Goal: Information Seeking & Learning: Learn about a topic

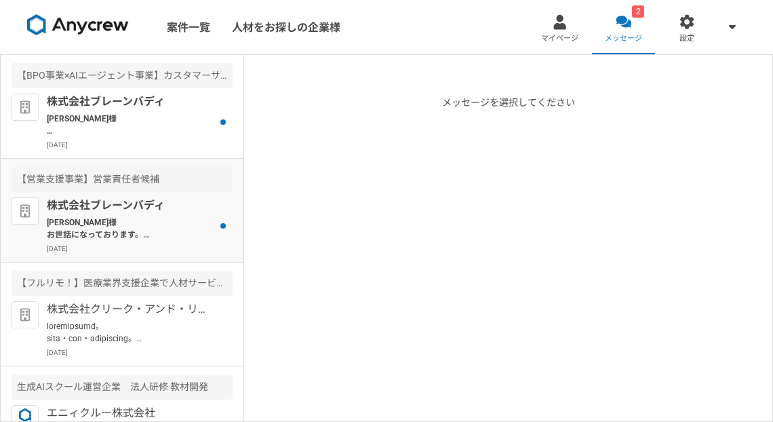
click at [167, 217] on p "[PERSON_NAME]様 お世話になっております。 株式会社ブレーンバディ　[PERSON_NAME]です。 この度は、弊社へご興味をお持ちいただきありが…" at bounding box center [130, 228] width 167 height 24
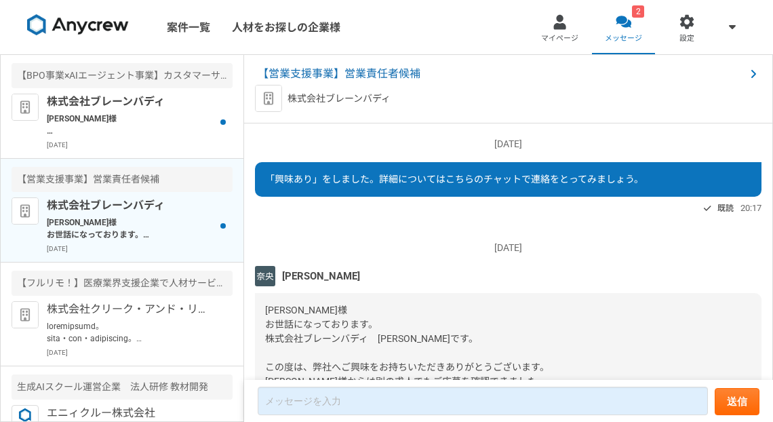
scroll to position [159, 0]
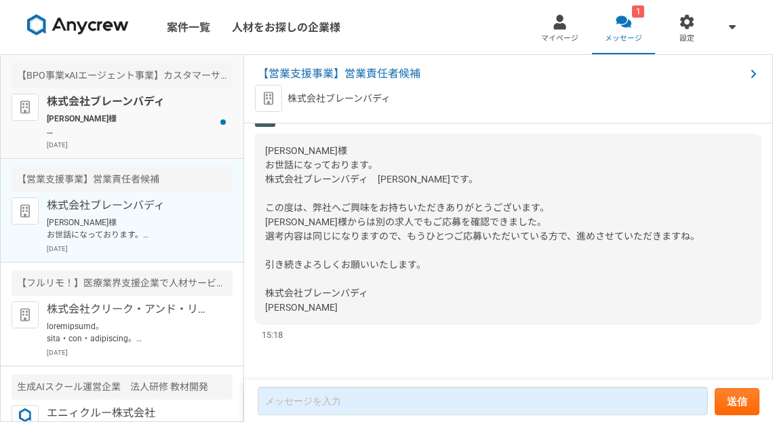
click at [171, 132] on p "[PERSON_NAME]様 株式会社ブレーンバディ採用担当の[PERSON_NAME]と申します。 この度は数ある求人の中から、弊社求人にご興味をお持ちいた…" at bounding box center [130, 125] width 167 height 24
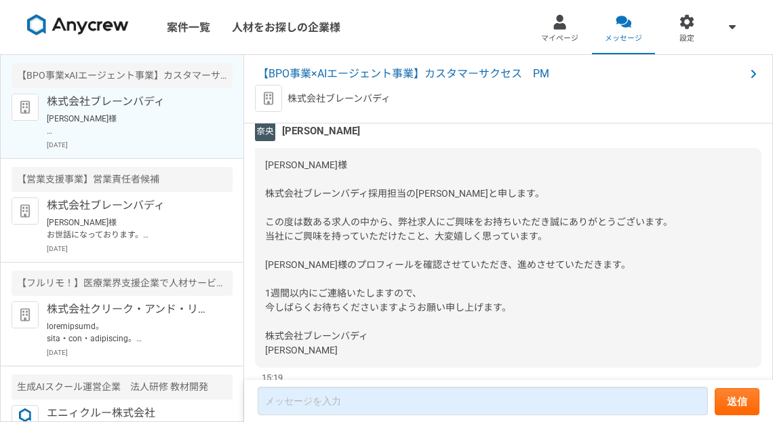
scroll to position [188, 0]
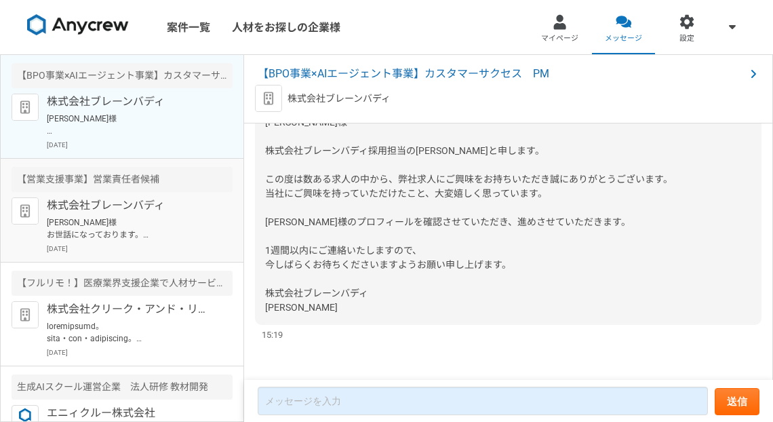
click at [177, 206] on p "株式会社ブレーンバディ" at bounding box center [130, 205] width 167 height 16
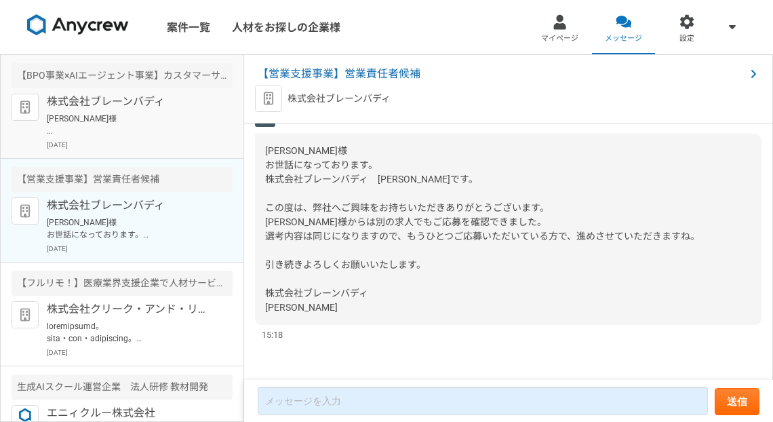
click at [163, 116] on p "[PERSON_NAME]様 株式会社ブレーンバディ採用担当の[PERSON_NAME]と申します。 この度は数ある求人の中から、弊社求人にご興味をお持ちいた…" at bounding box center [130, 125] width 167 height 24
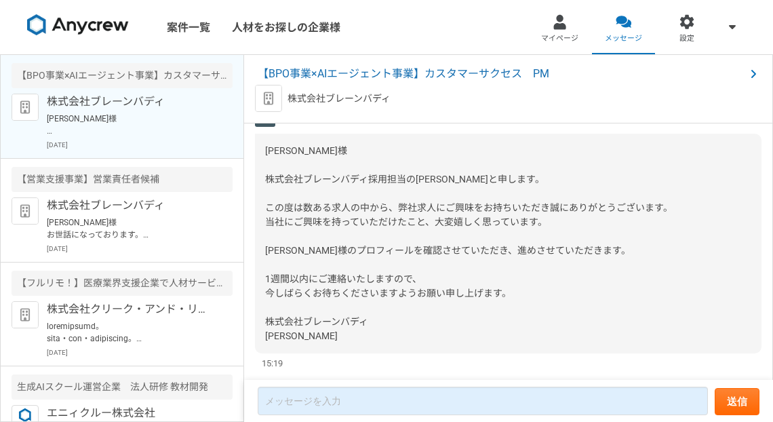
scroll to position [188, 0]
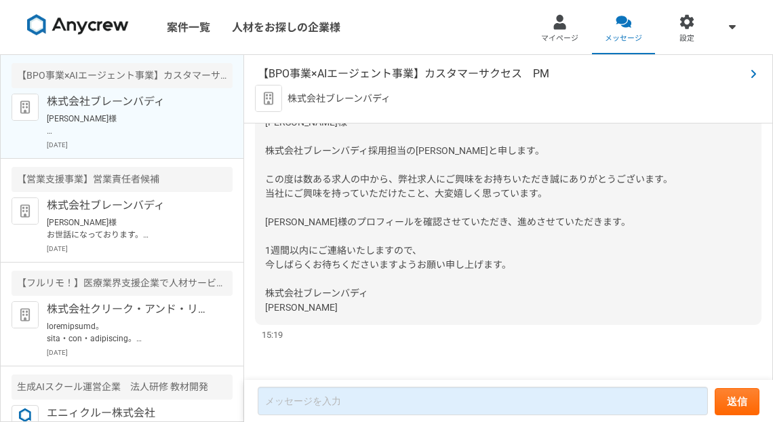
click at [478, 80] on span "【BPO事業×AIエージェント事業】カスタマーサクセス　PM" at bounding box center [501, 74] width 487 height 16
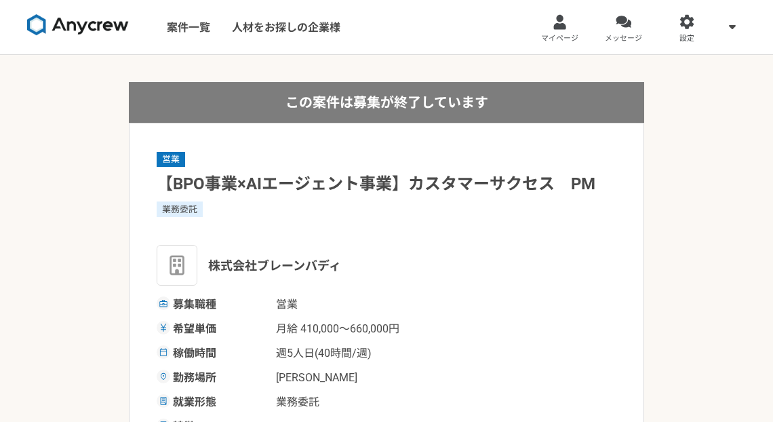
click at [110, 24] on img at bounding box center [78, 25] width 102 height 22
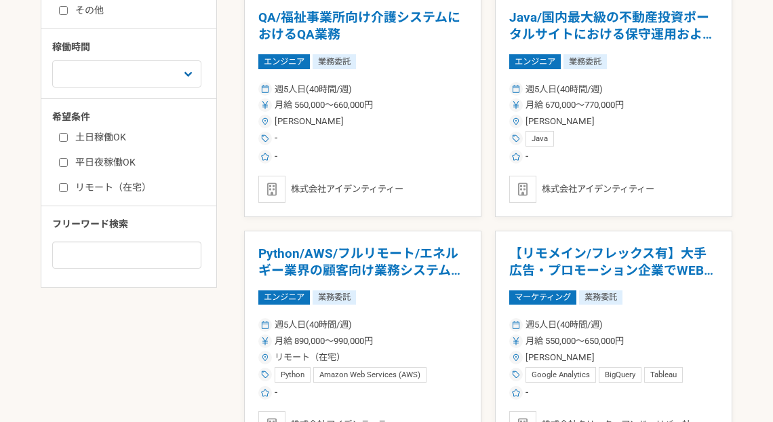
scroll to position [613, 0]
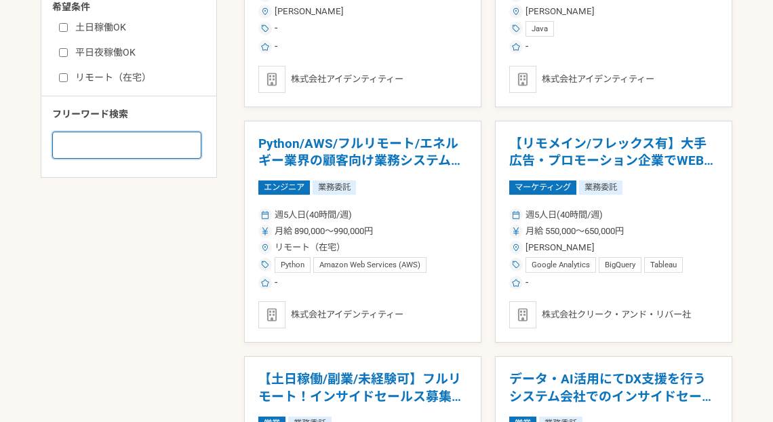
click at [123, 133] on input at bounding box center [126, 144] width 149 height 27
type input "英語"
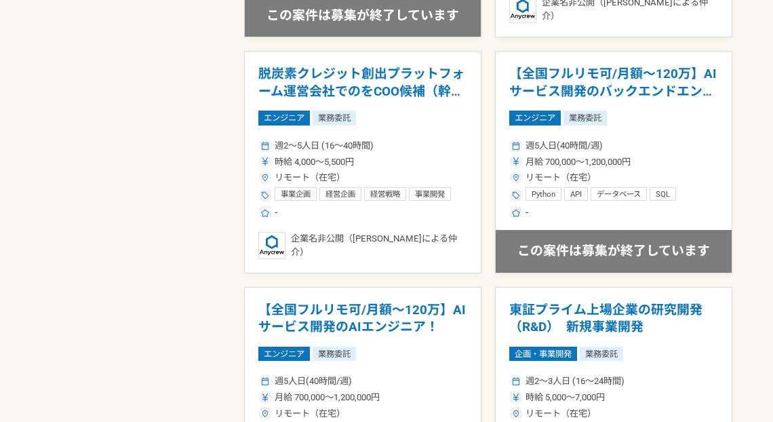
scroll to position [1231, 0]
